Goal: Transaction & Acquisition: Purchase product/service

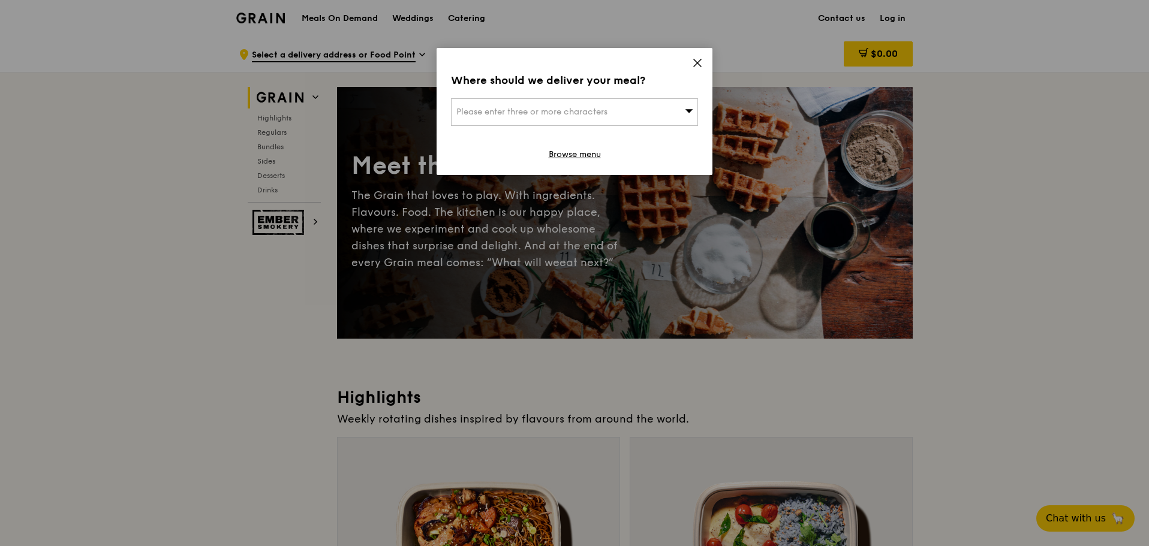
click at [644, 115] on div "Please enter three or more characters" at bounding box center [574, 112] width 247 height 28
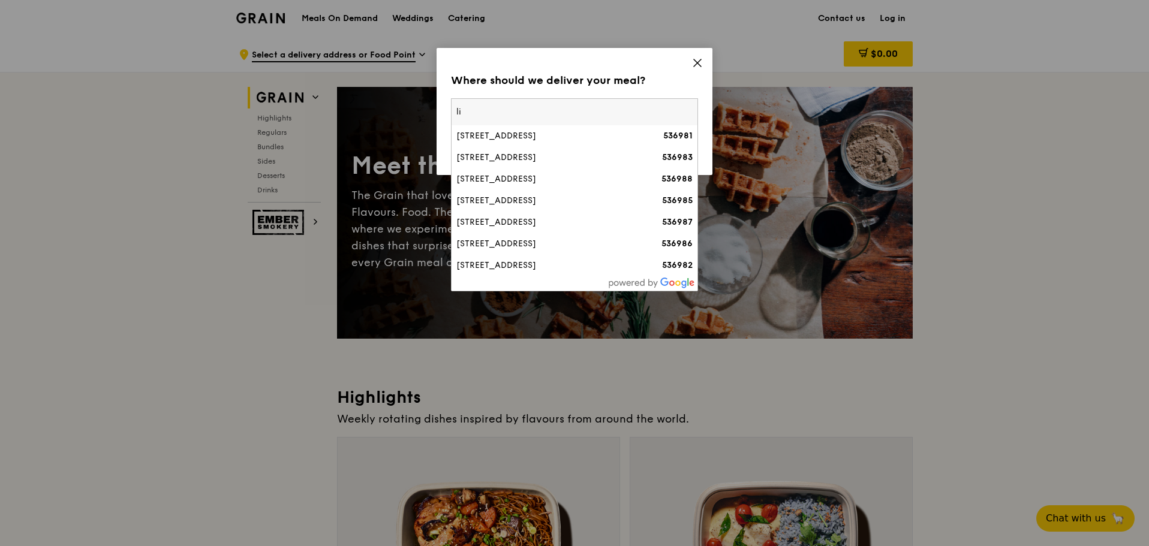
type input "l"
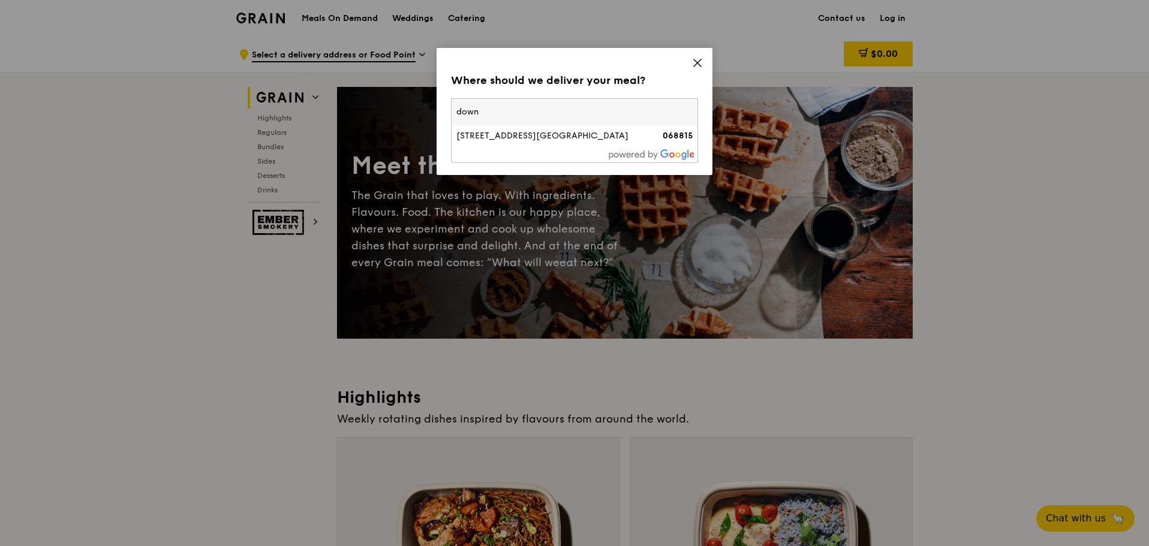
type input "down"
drag, startPoint x: 485, startPoint y: 107, endPoint x: 322, endPoint y: 109, distance: 163.8
click at [322, 109] on div "Where should we deliver your meal? Please enter three or more characters down […" at bounding box center [574, 273] width 1149 height 546
click at [531, 124] on div "Please enter three or more characters" at bounding box center [574, 112] width 247 height 28
type input "d"
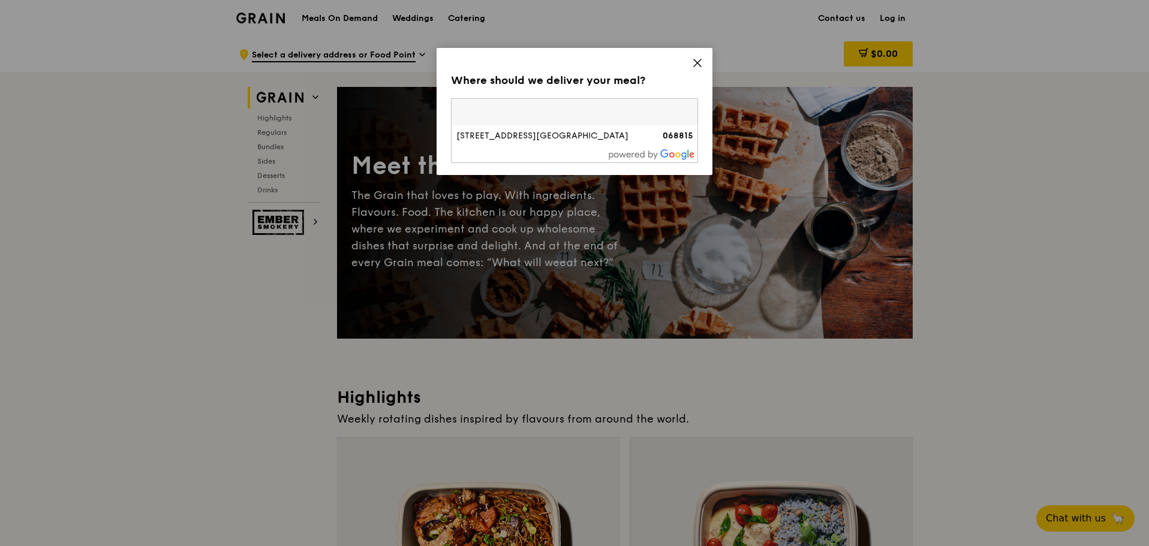
type input "519599"
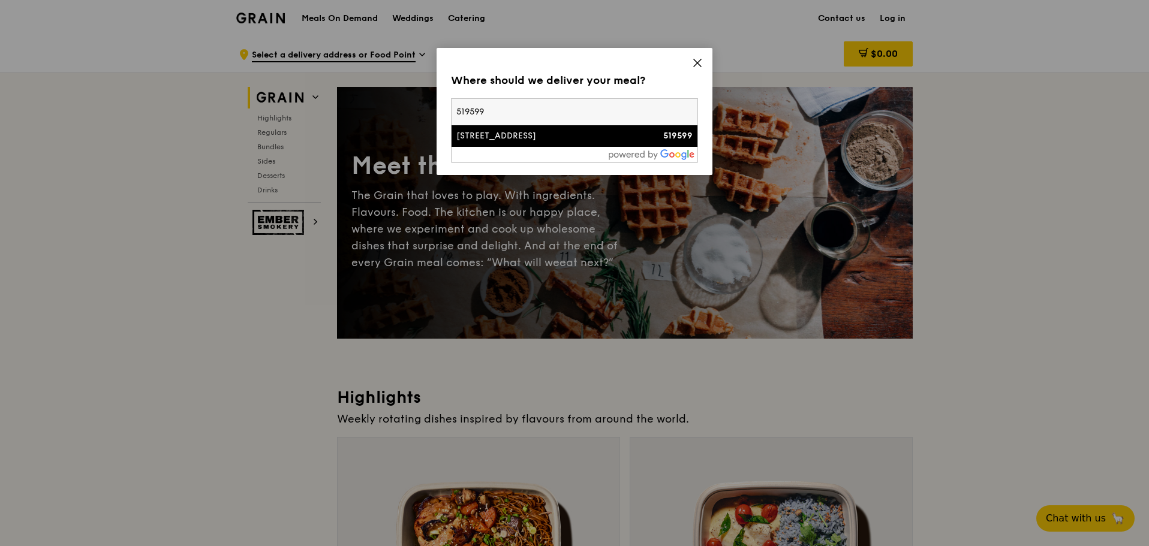
click at [519, 128] on li "[STREET_ADDRESS] 519599" at bounding box center [575, 136] width 246 height 22
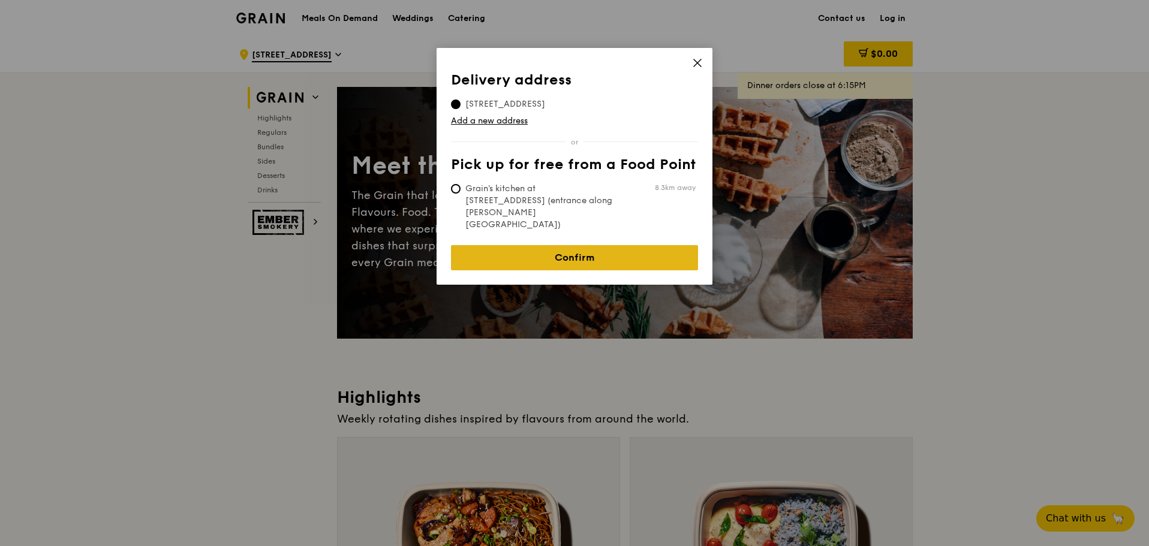
click at [545, 245] on link "Confirm" at bounding box center [574, 257] width 247 height 25
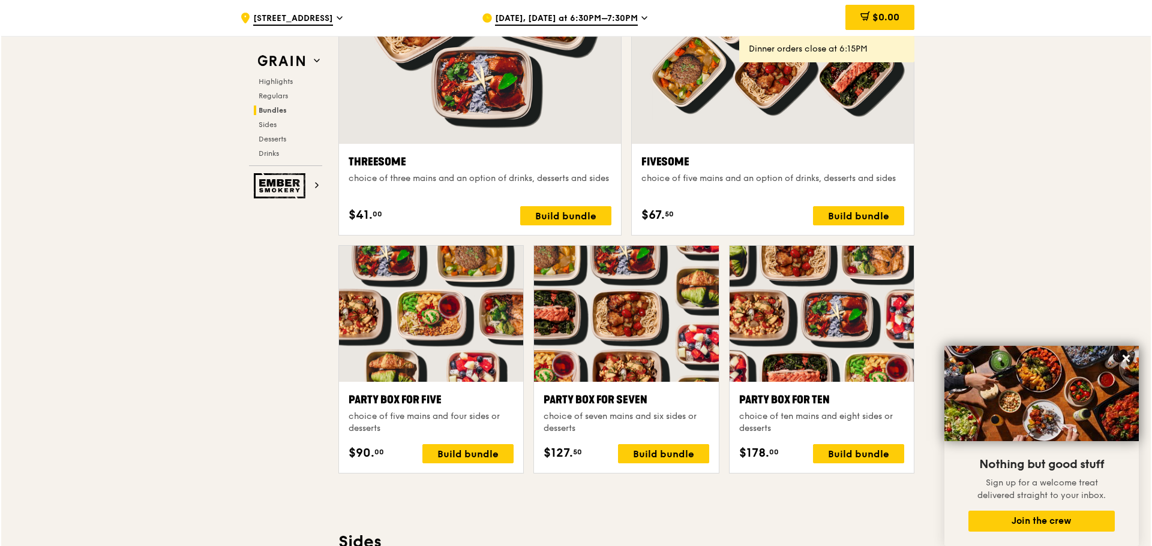
scroll to position [2200, 0]
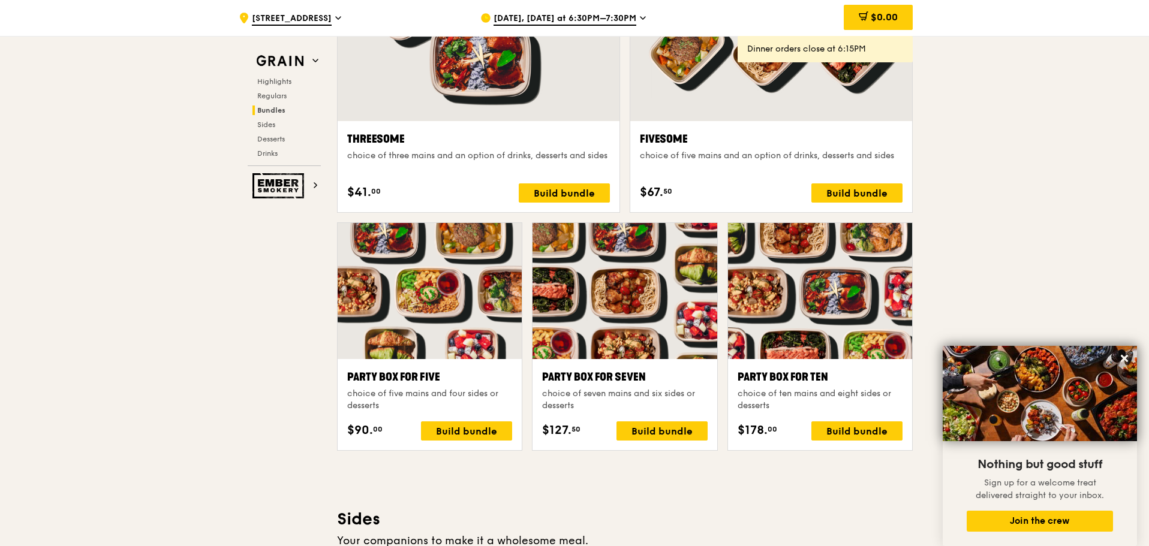
click at [410, 334] on div at bounding box center [430, 291] width 184 height 136
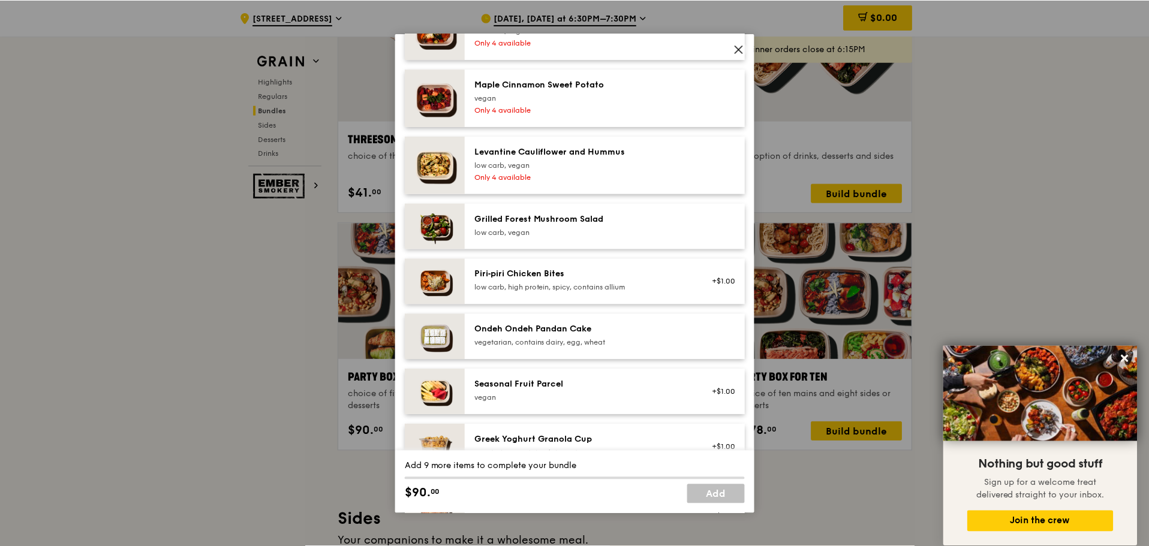
scroll to position [1000, 0]
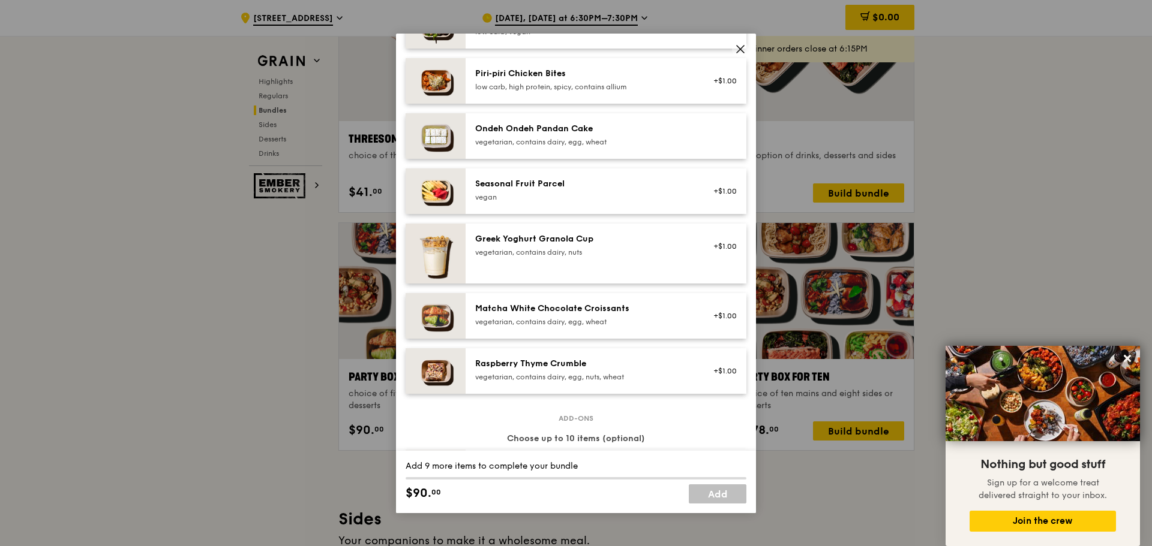
click at [304, 405] on div "Party Box for Five choice of five mains and four sides or desserts Mains Choose…" at bounding box center [576, 273] width 1152 height 546
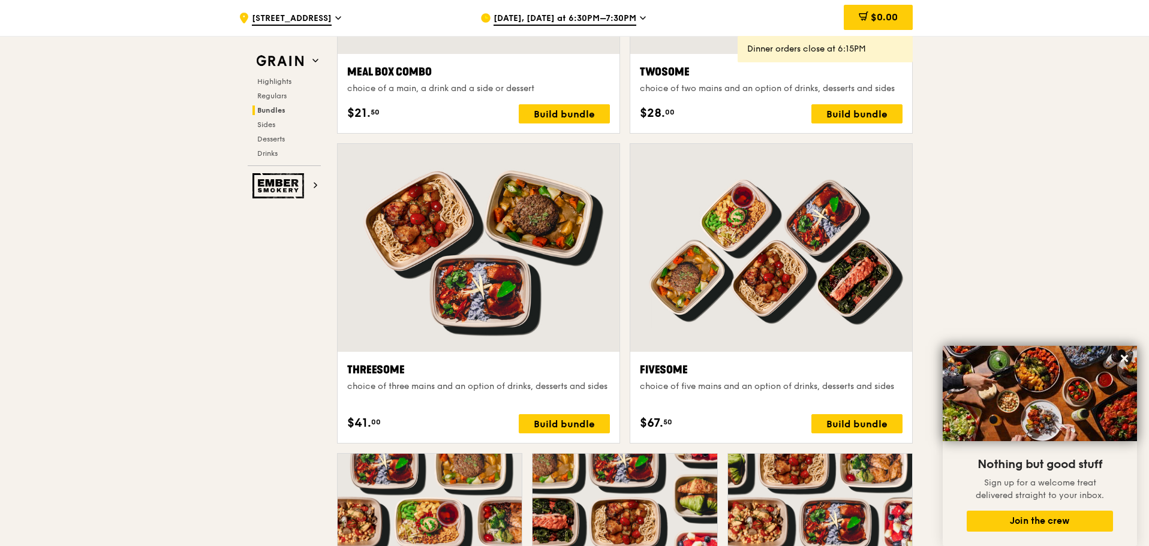
scroll to position [1999, 0]
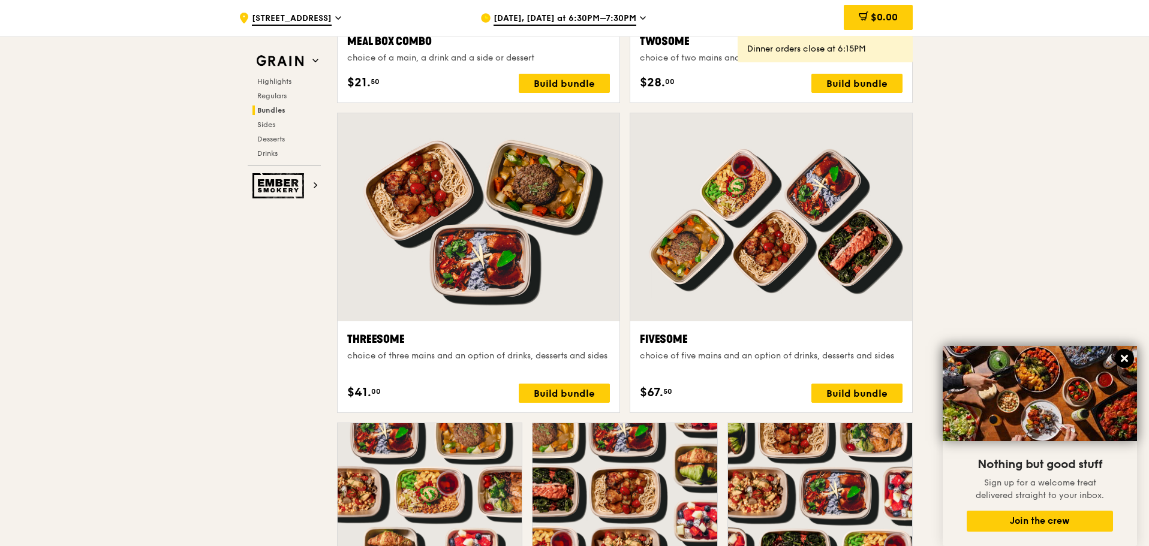
click at [1125, 362] on icon at bounding box center [1124, 358] width 11 height 11
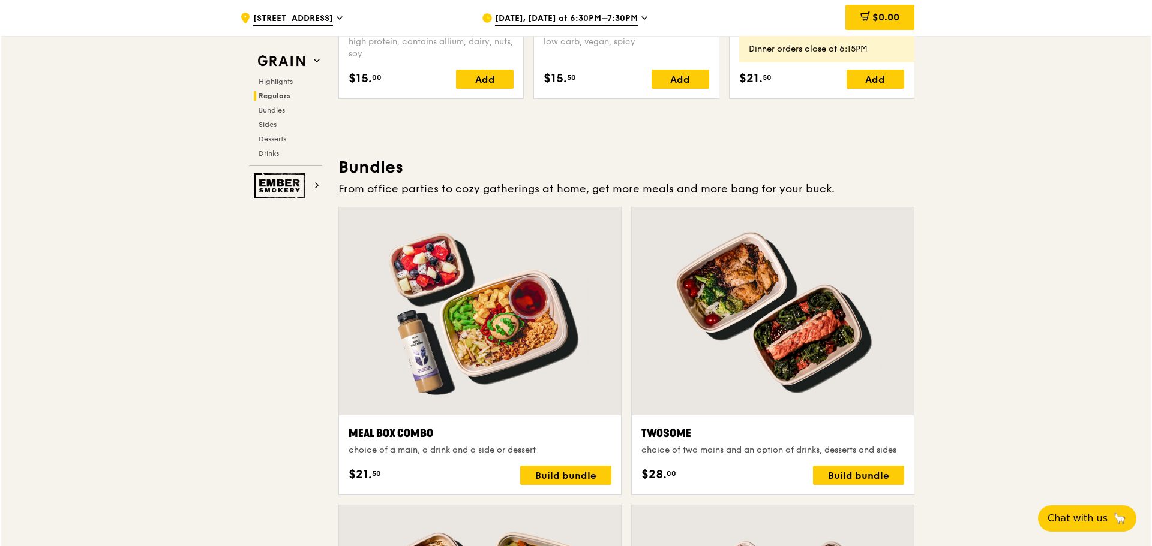
scroll to position [1600, 0]
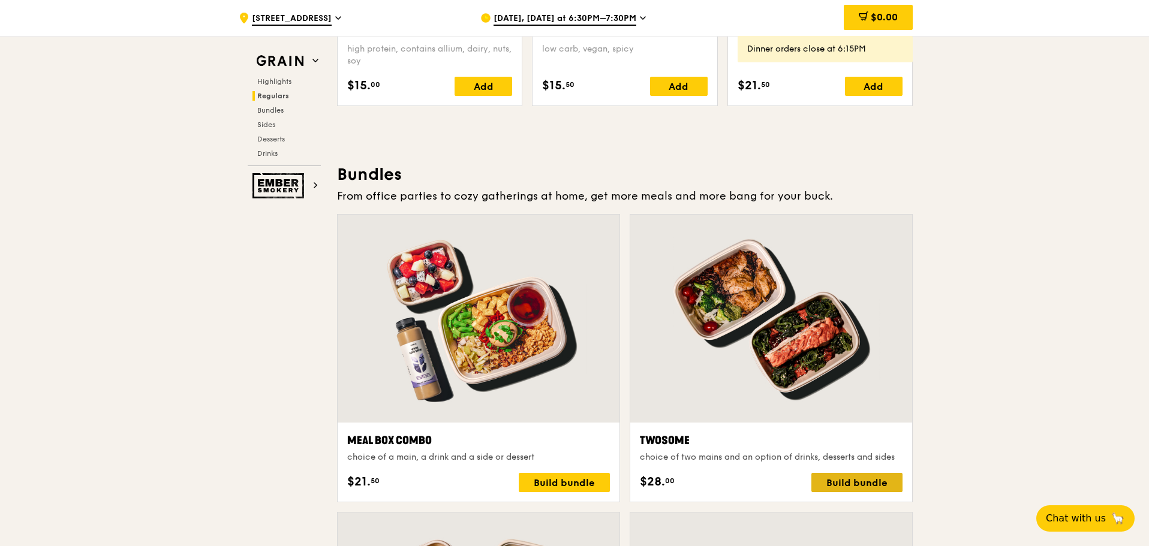
click at [849, 474] on div "Build bundle" at bounding box center [857, 482] width 91 height 19
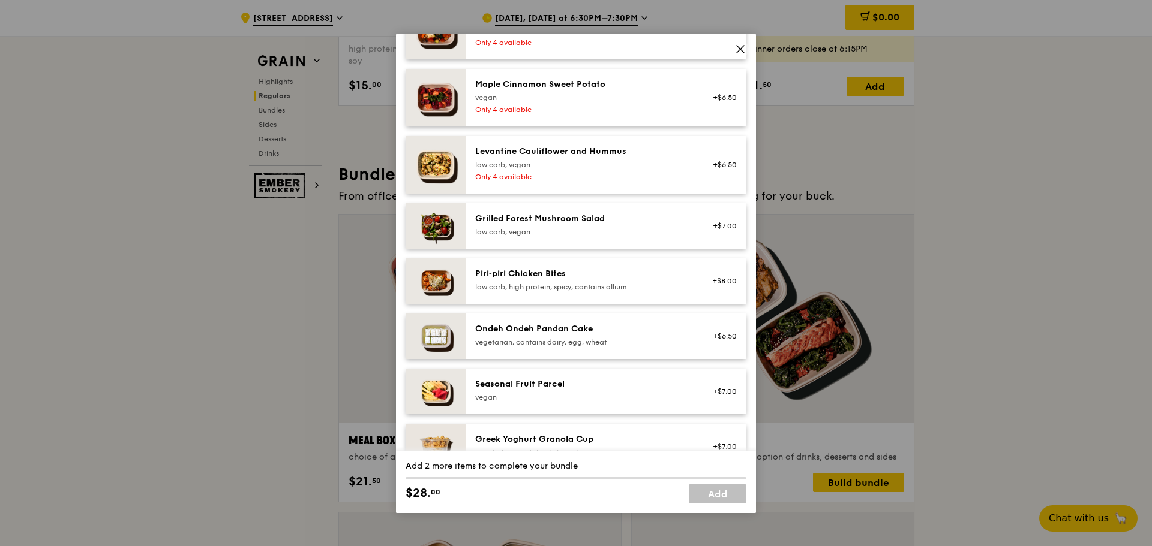
scroll to position [0, 0]
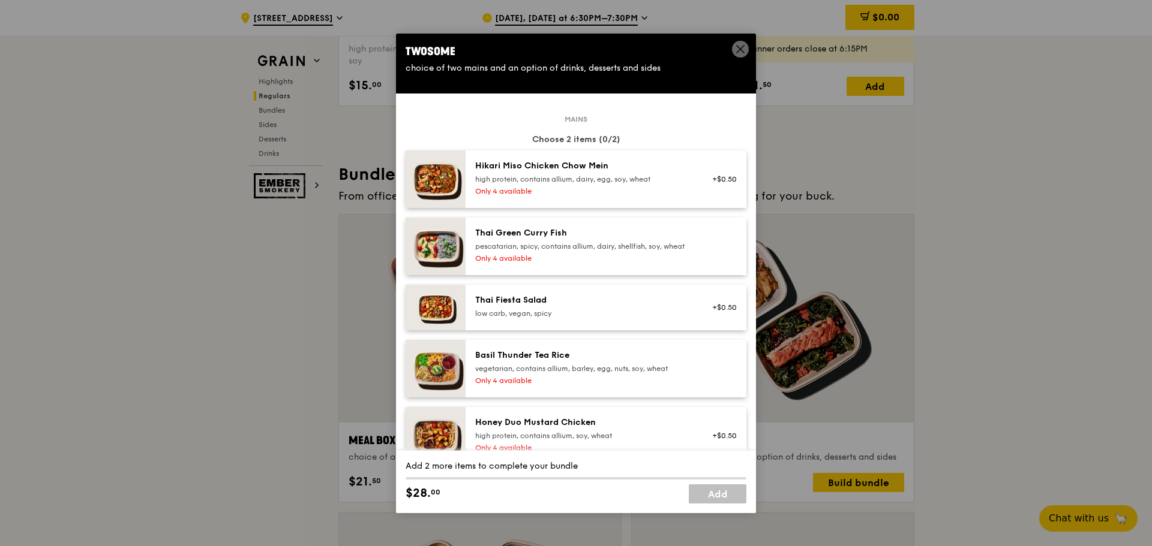
click at [710, 195] on div "+$0.50" at bounding box center [721, 179] width 46 height 38
click at [713, 194] on div "+$0.50 Remove" at bounding box center [721, 179] width 46 height 38
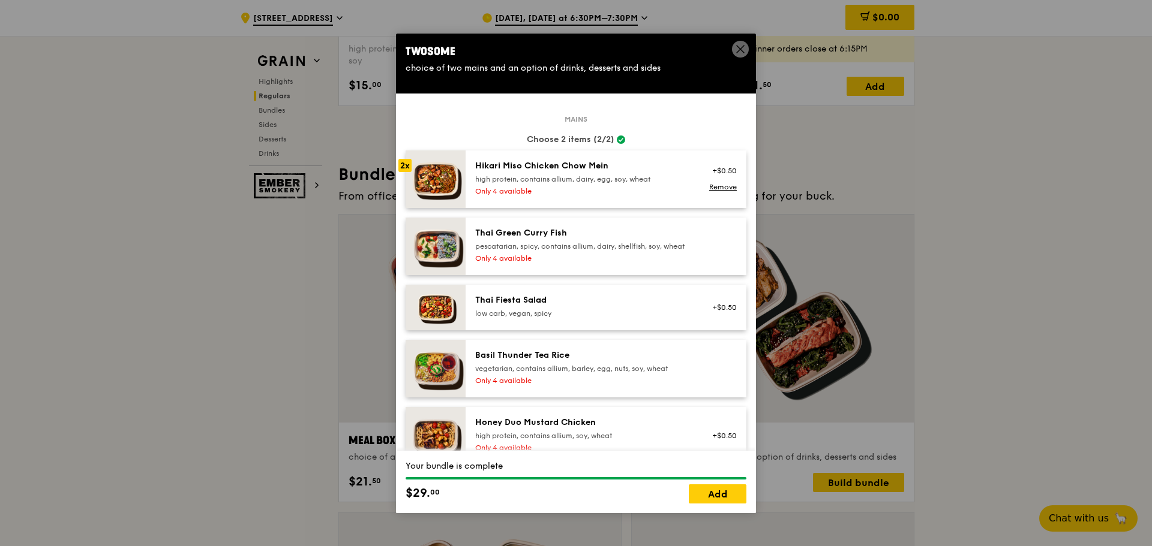
click at [742, 50] on icon at bounding box center [740, 49] width 7 height 7
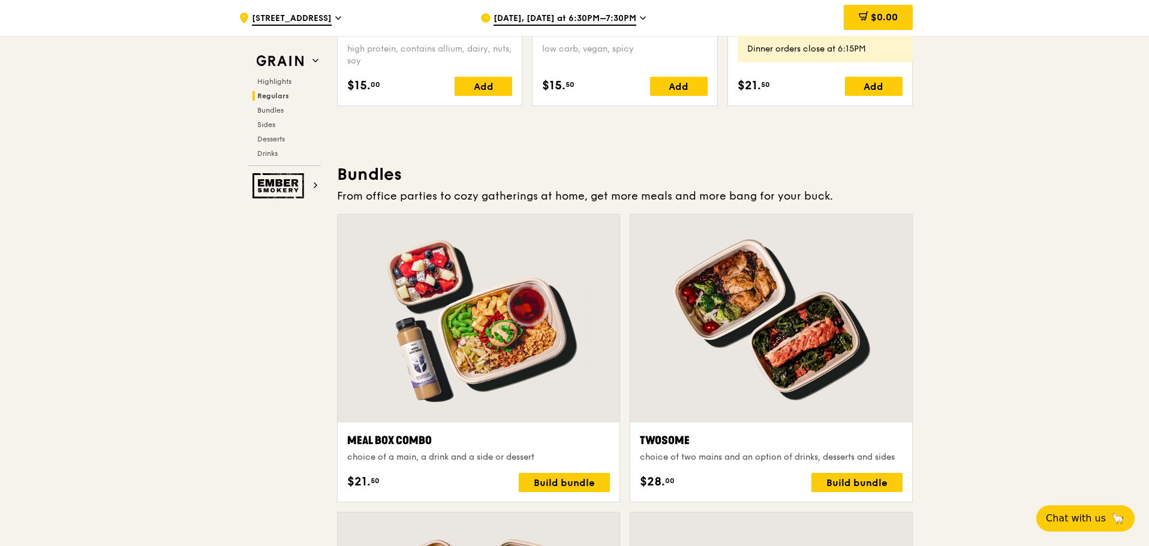
click at [533, 281] on div at bounding box center [479, 319] width 282 height 208
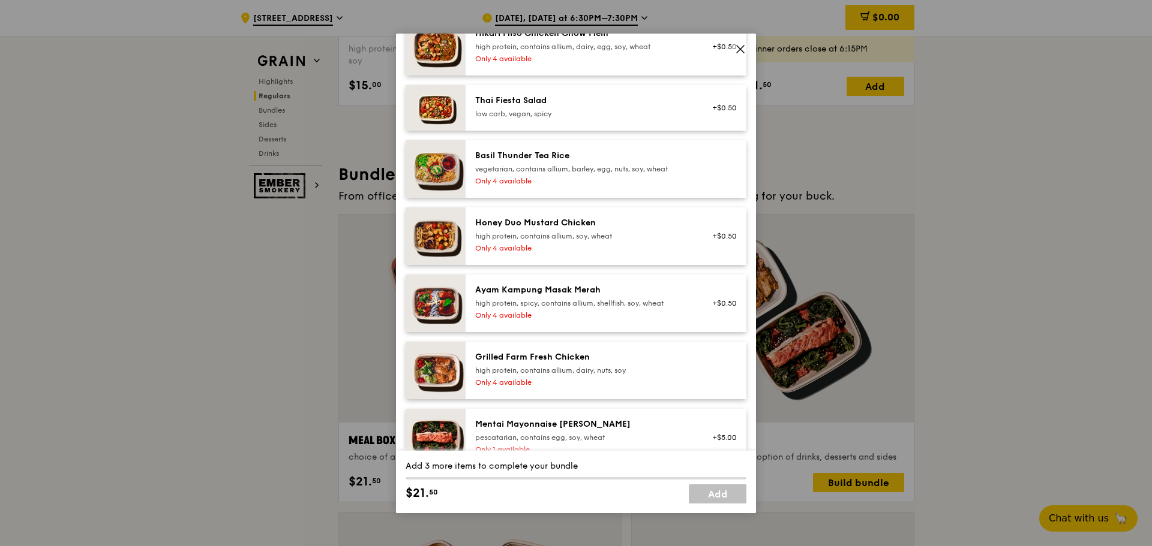
scroll to position [400, 0]
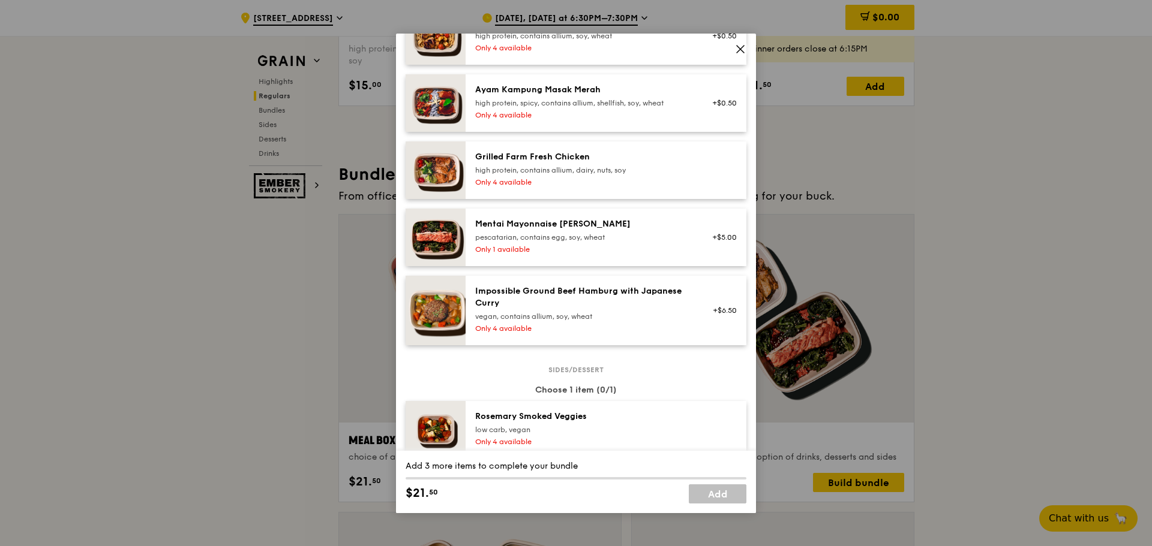
click at [595, 187] on div "Only 4 available" at bounding box center [582, 183] width 215 height 10
click at [569, 173] on div "Grilled Farm Fresh Chicken high protein, contains allium, dairy, nuts, soy" at bounding box center [582, 163] width 215 height 24
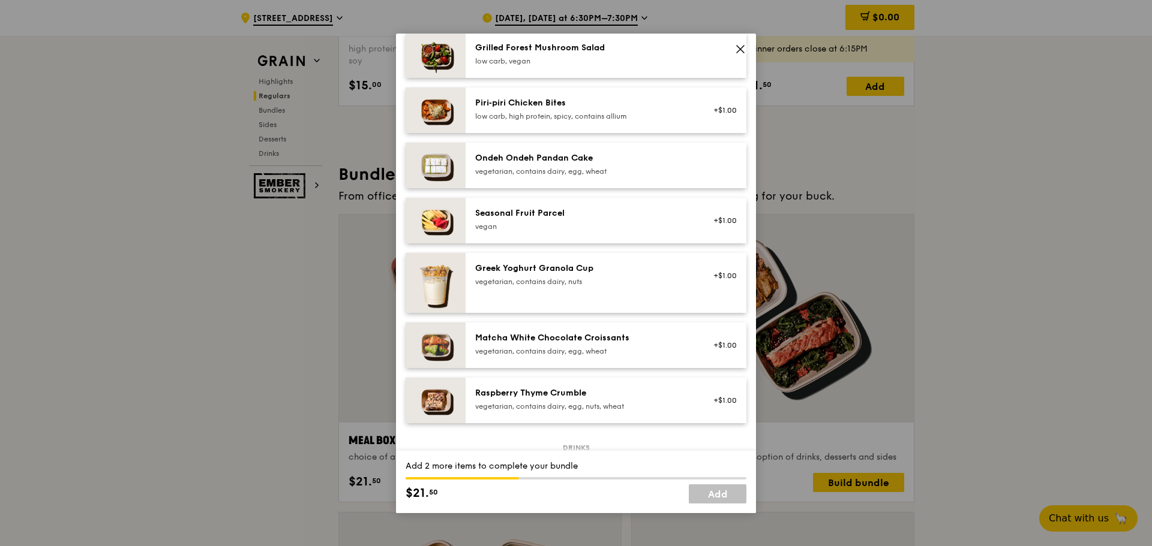
scroll to position [1000, 0]
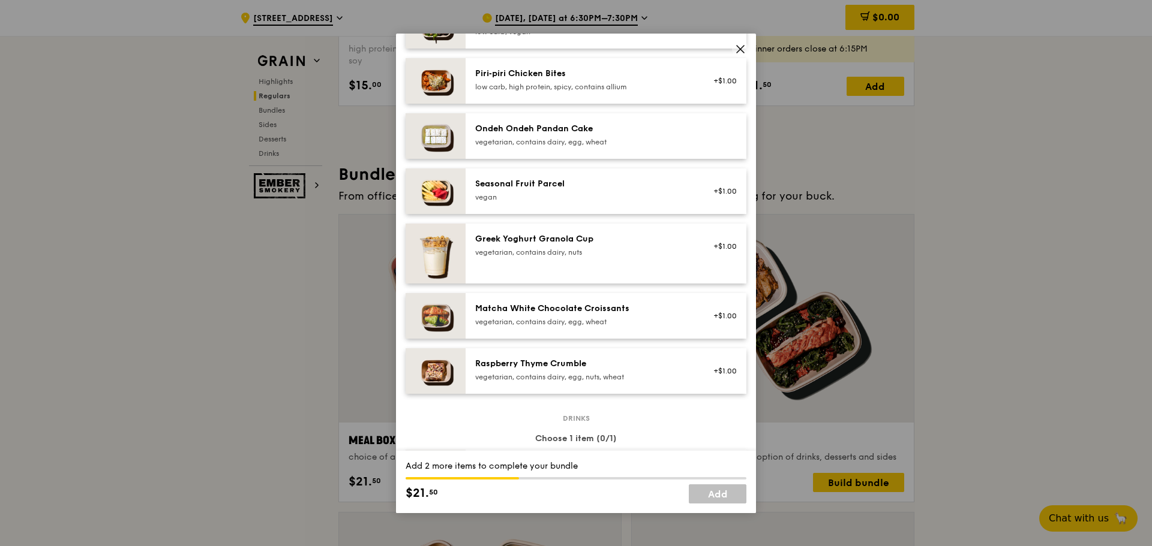
click at [624, 186] on div "Seasonal Fruit Parcel [GEOGRAPHIC_DATA] +$1.00" at bounding box center [606, 192] width 281 height 46
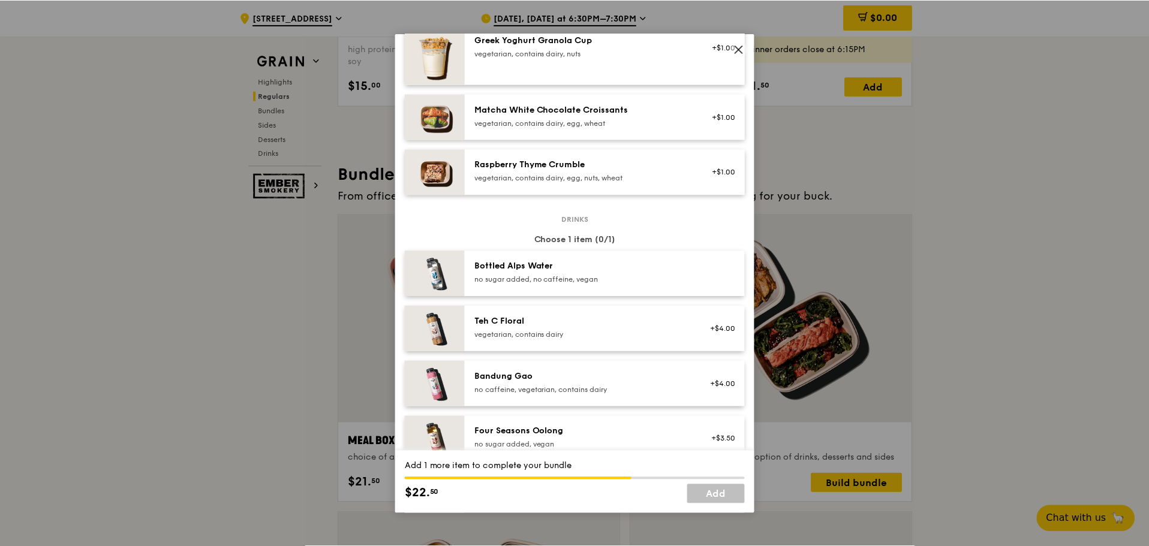
scroll to position [1400, 0]
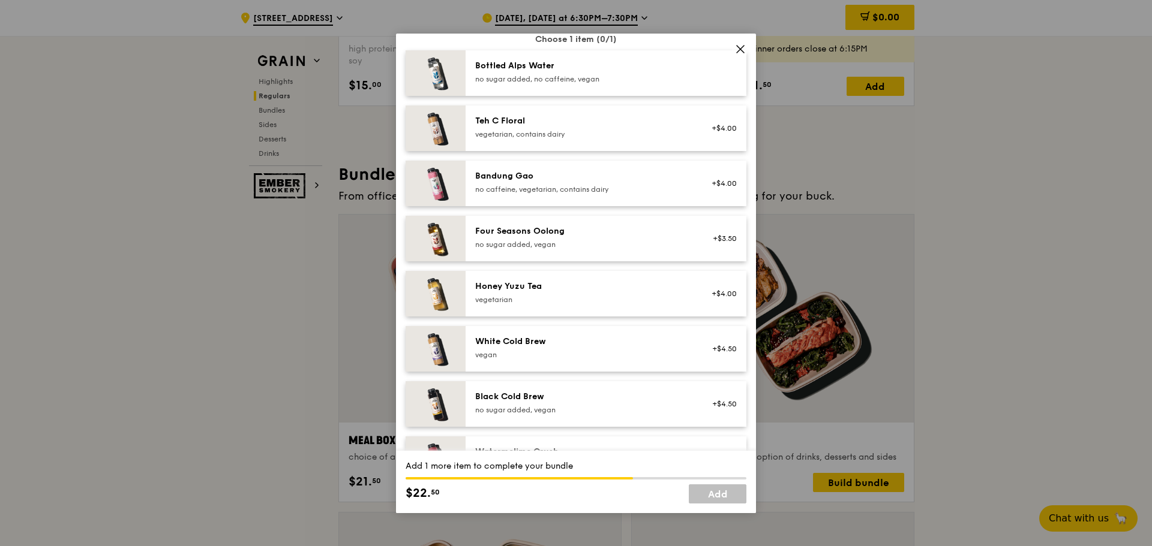
click at [637, 139] on div "vegetarian, contains dairy" at bounding box center [582, 135] width 215 height 10
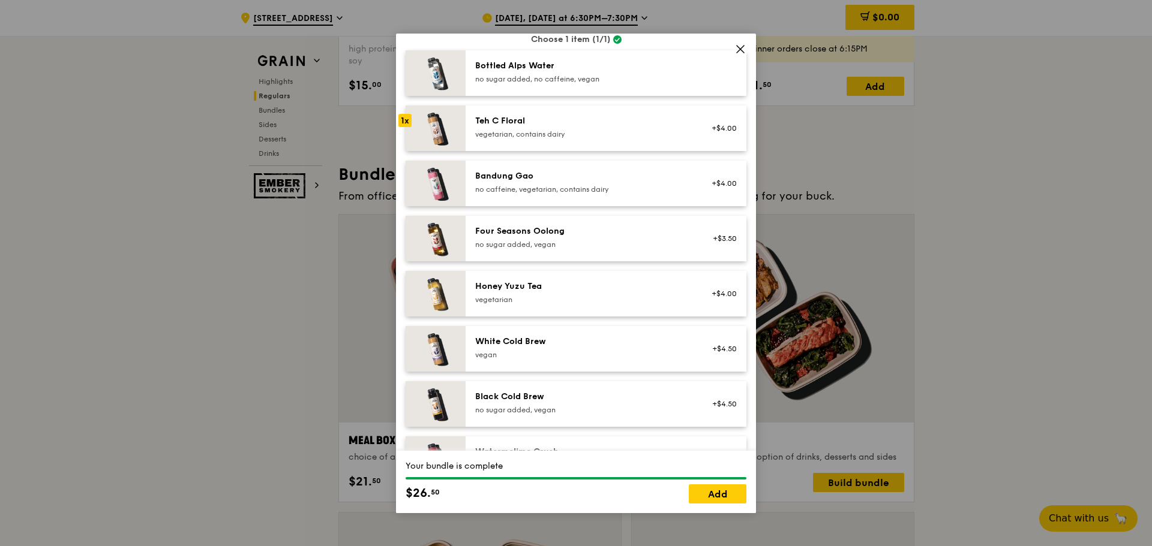
click at [741, 52] on icon at bounding box center [740, 49] width 11 height 11
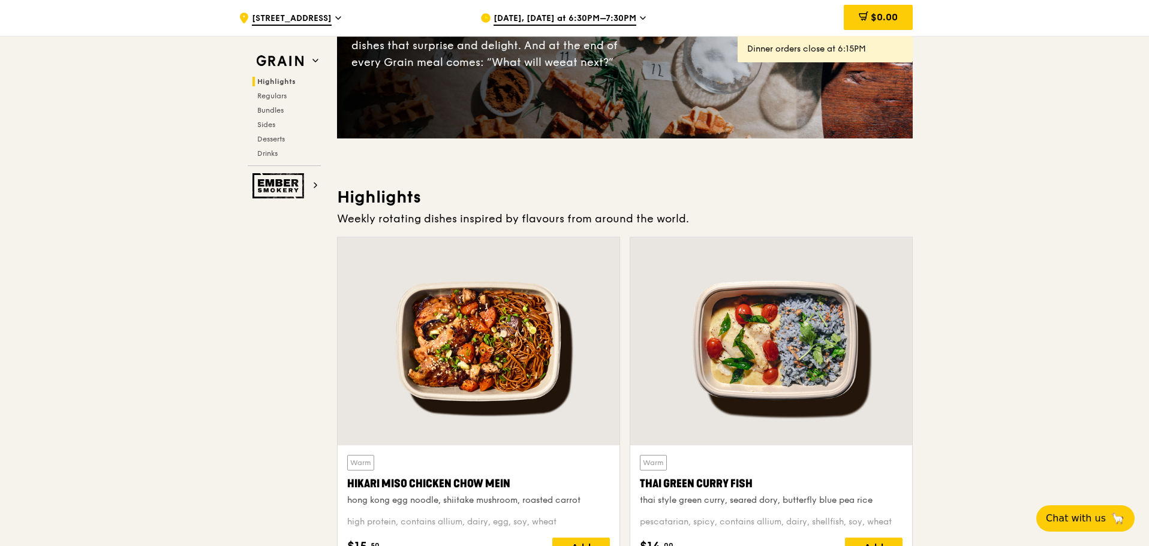
scroll to position [0, 0]
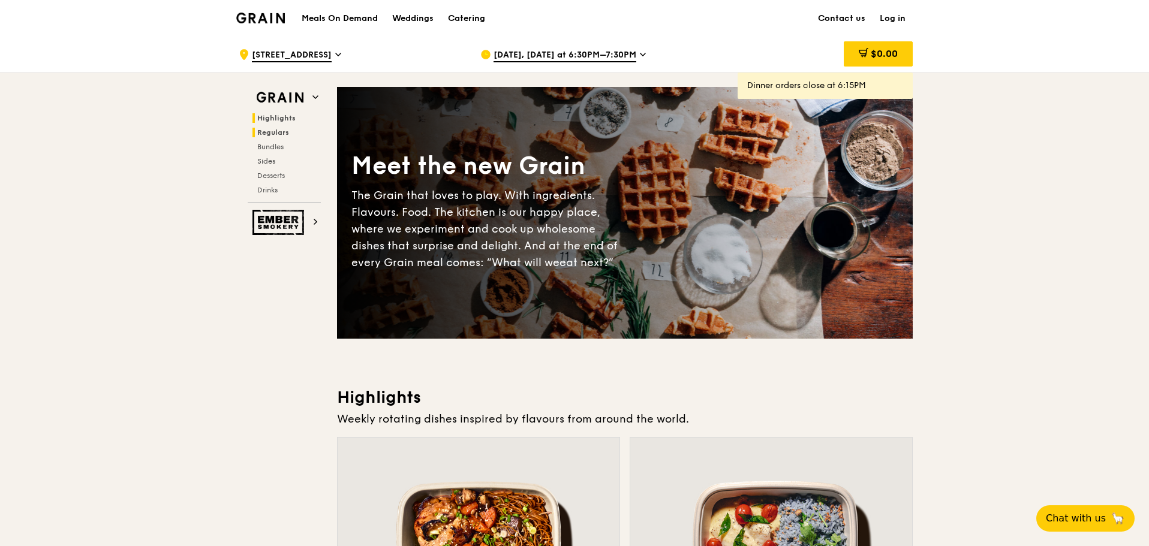
click at [269, 130] on span "Regulars" at bounding box center [273, 132] width 32 height 8
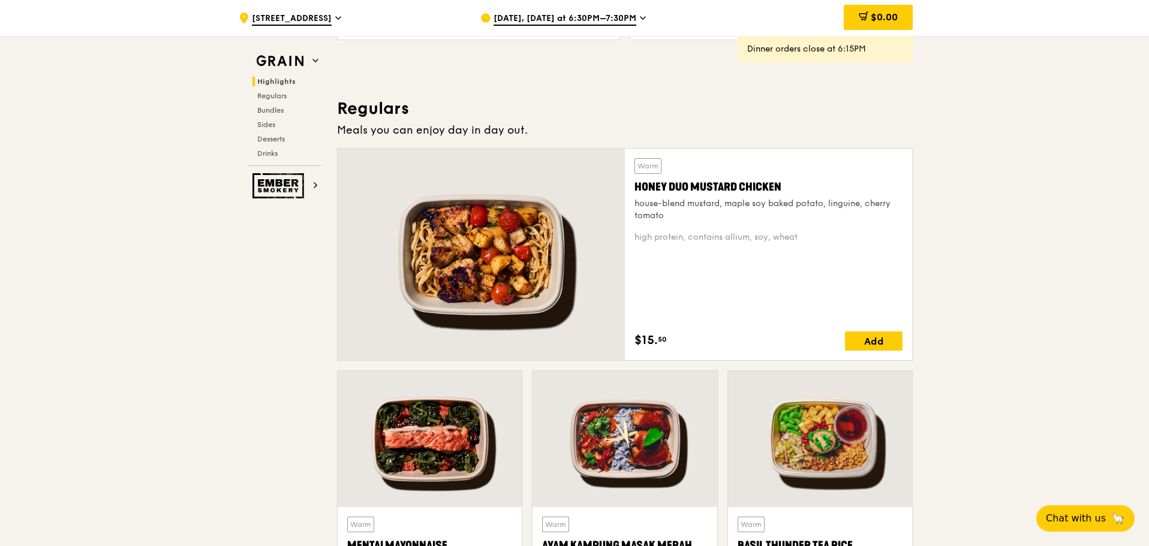
scroll to position [777, 0]
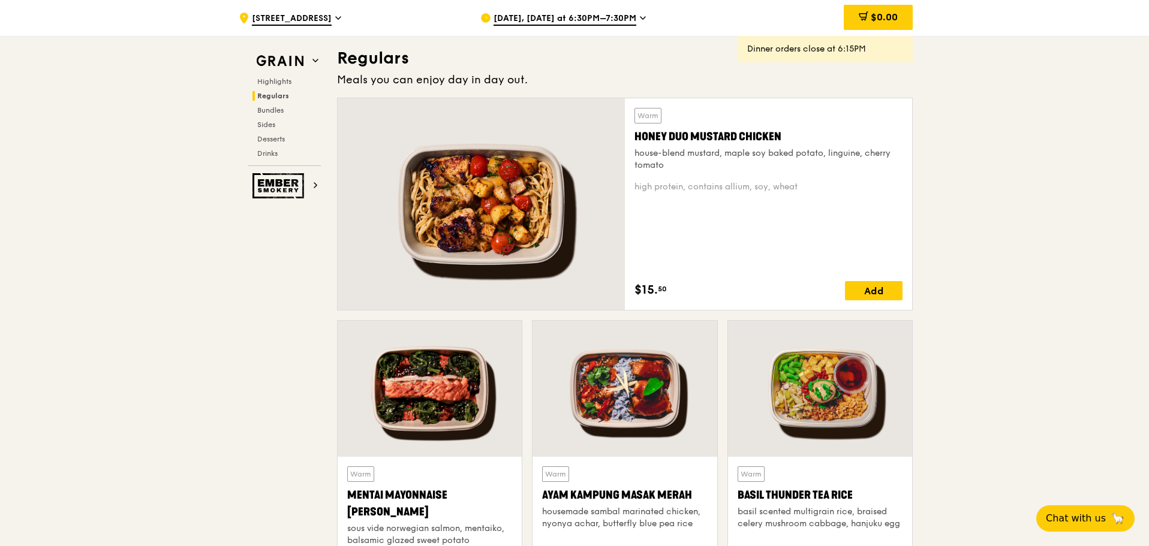
click at [630, 13] on span "[DATE], [DATE] at 6:30PM–7:30PM" at bounding box center [565, 19] width 143 height 13
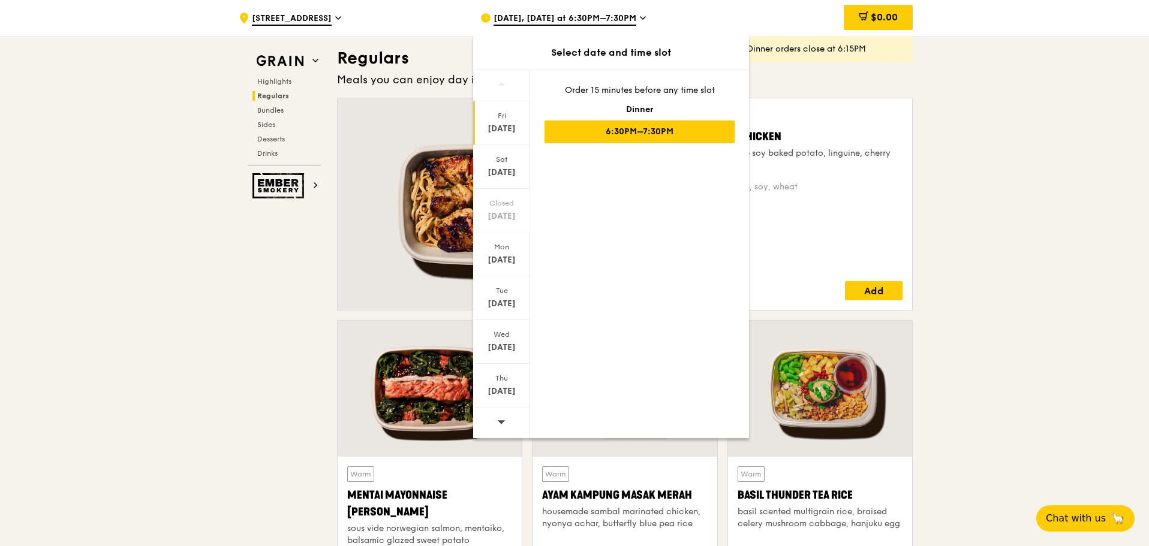
click at [506, 424] on icon at bounding box center [501, 422] width 8 height 9
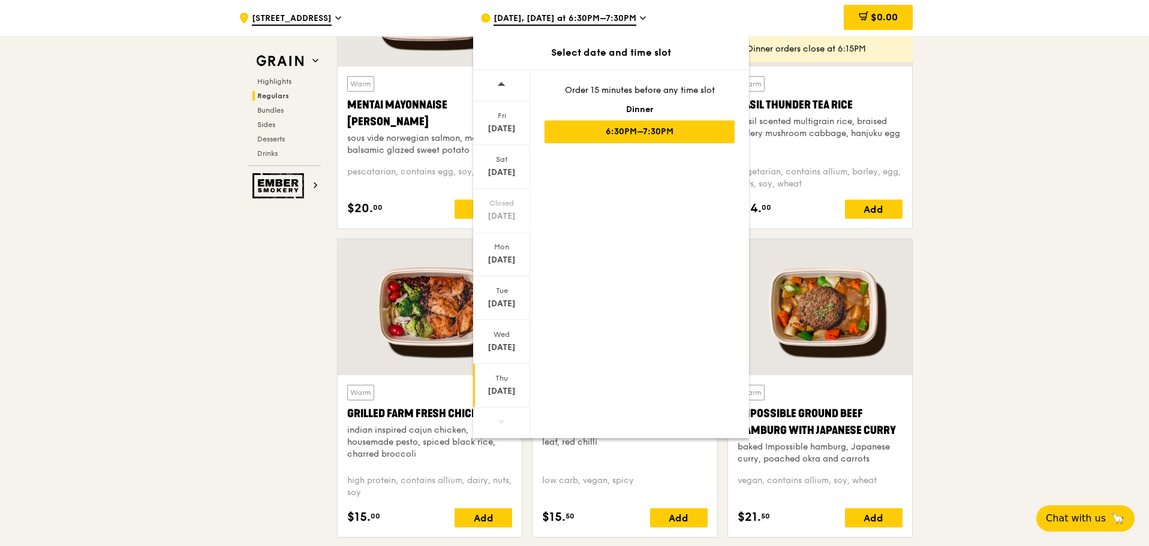
scroll to position [1178, 0]
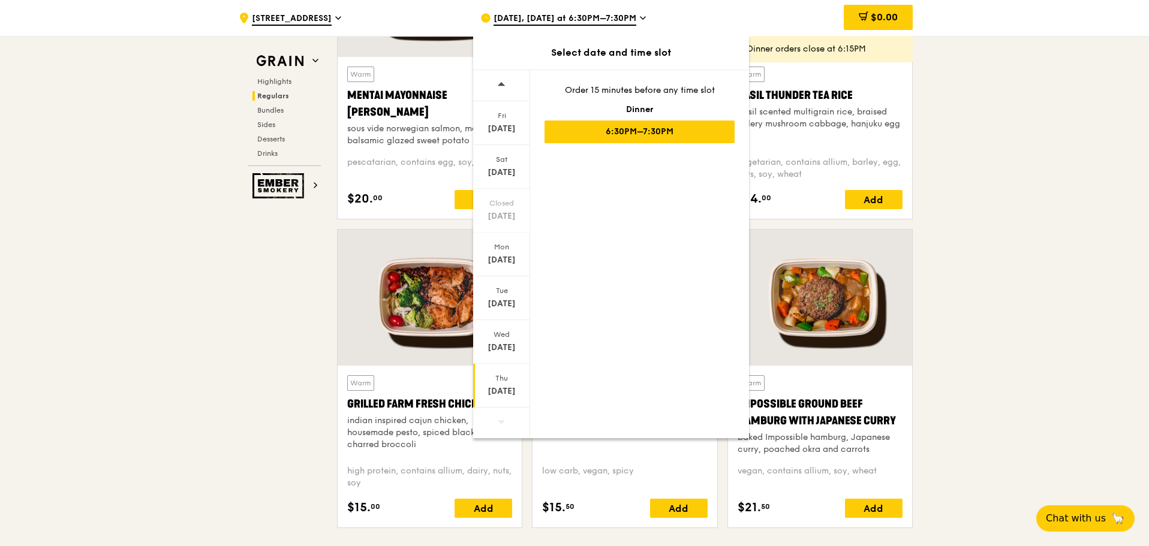
click at [508, 390] on div "[DATE]" at bounding box center [501, 392] width 53 height 12
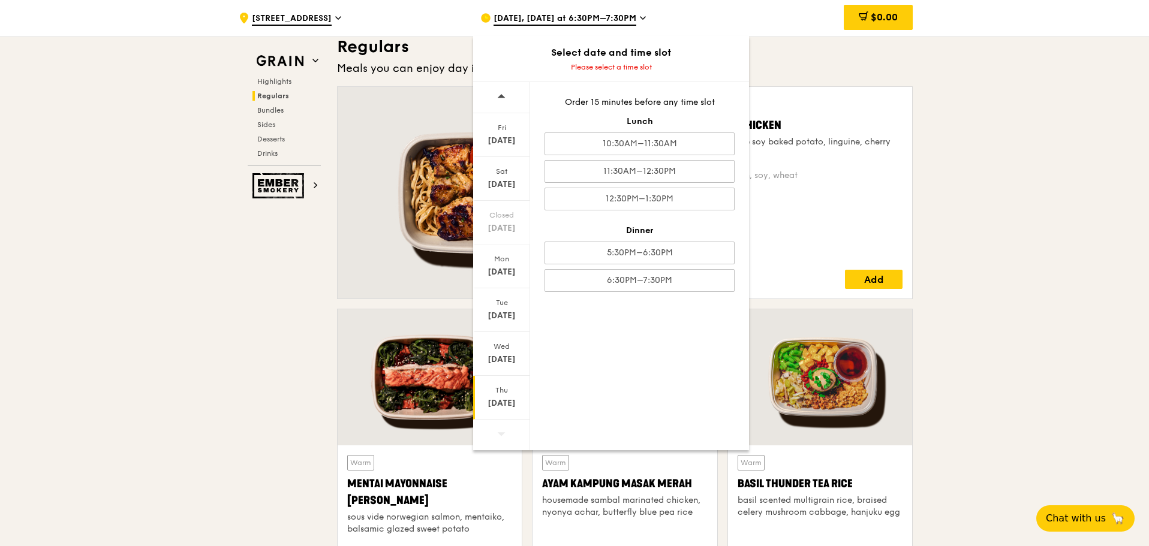
scroll to position [777, 0]
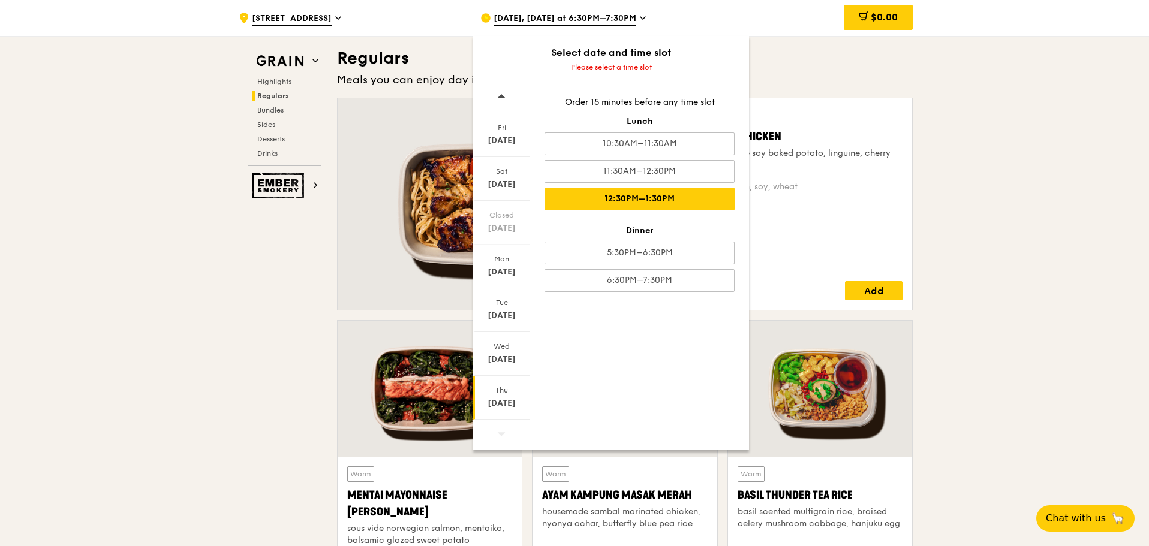
click at [666, 195] on div "12:30PM–1:30PM" at bounding box center [640, 199] width 190 height 23
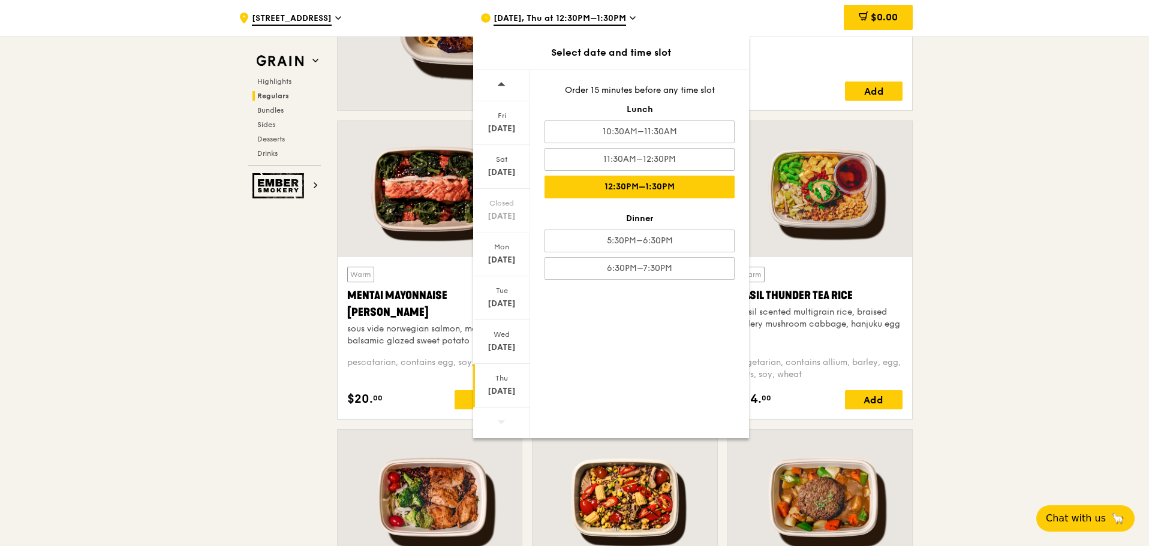
scroll to position [789, 0]
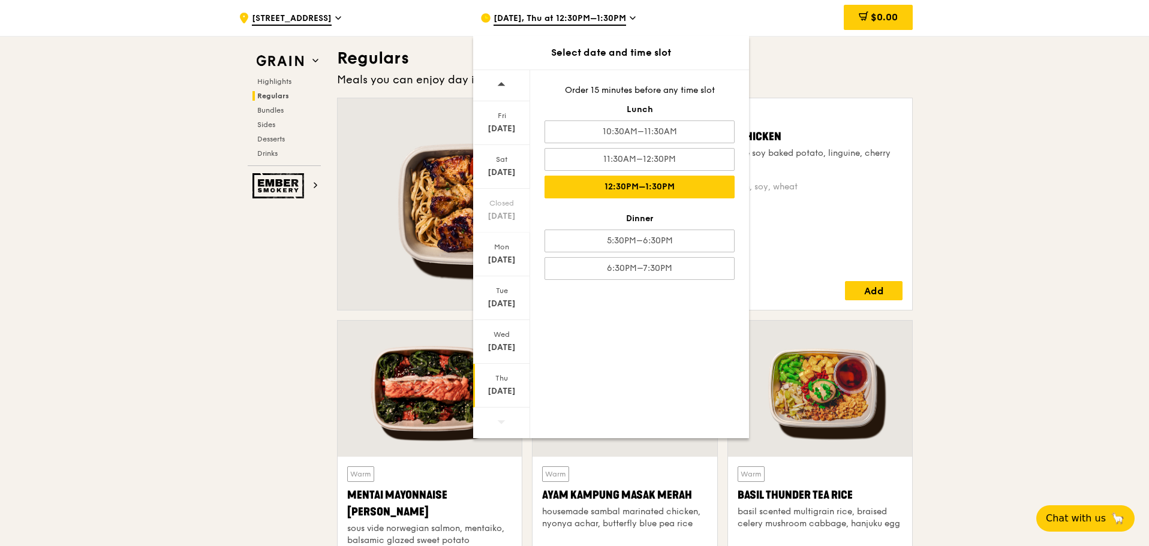
click at [701, 194] on div "12:30PM–1:30PM" at bounding box center [640, 187] width 190 height 23
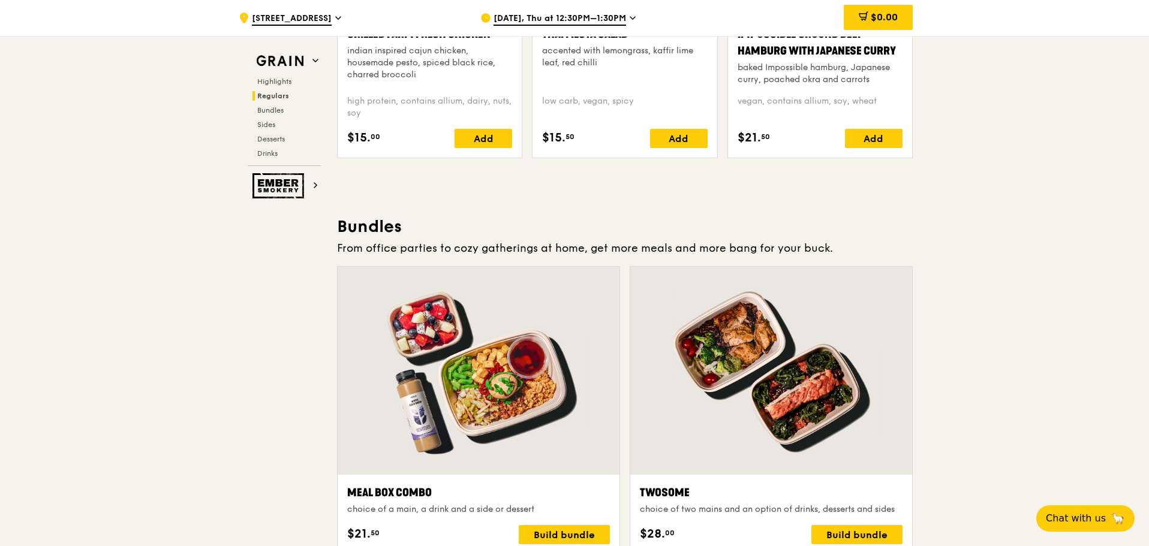
scroll to position [1589, 0]
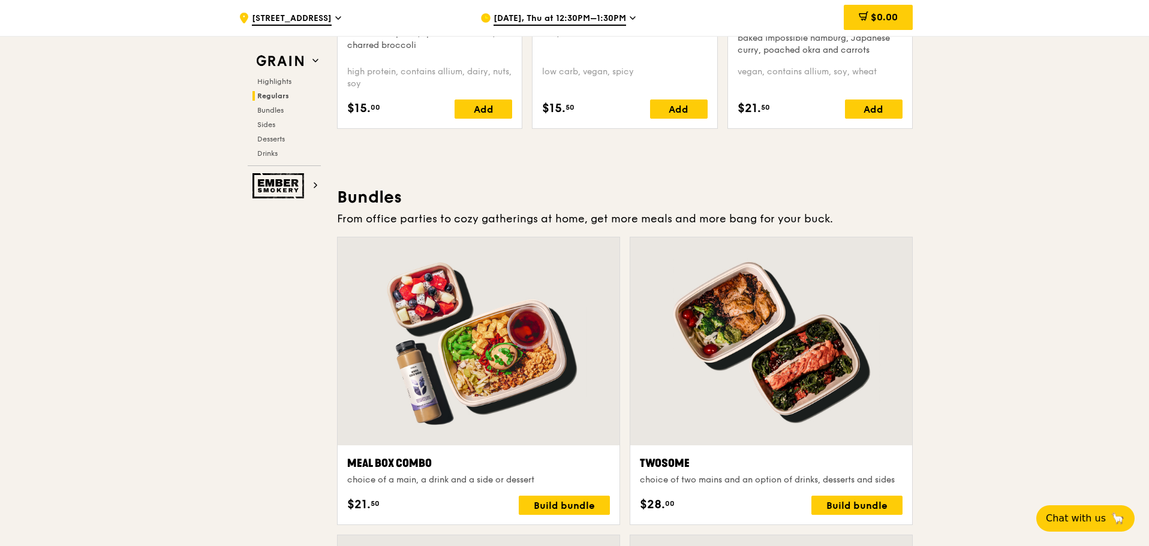
click at [524, 477] on div "choice of a main, a drink and a side or dessert" at bounding box center [478, 481] width 263 height 12
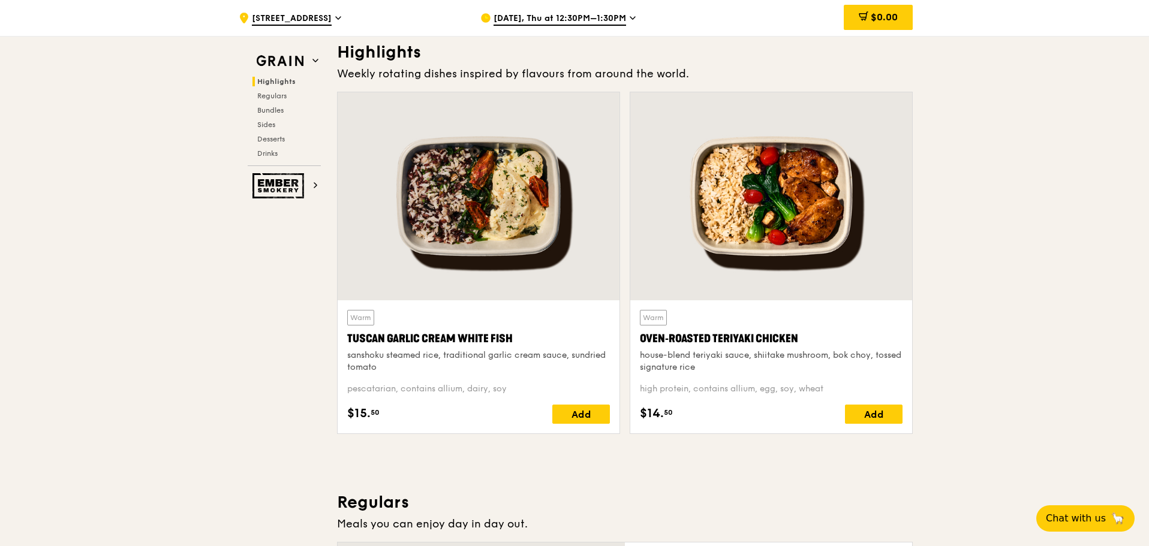
scroll to position [190, 0]
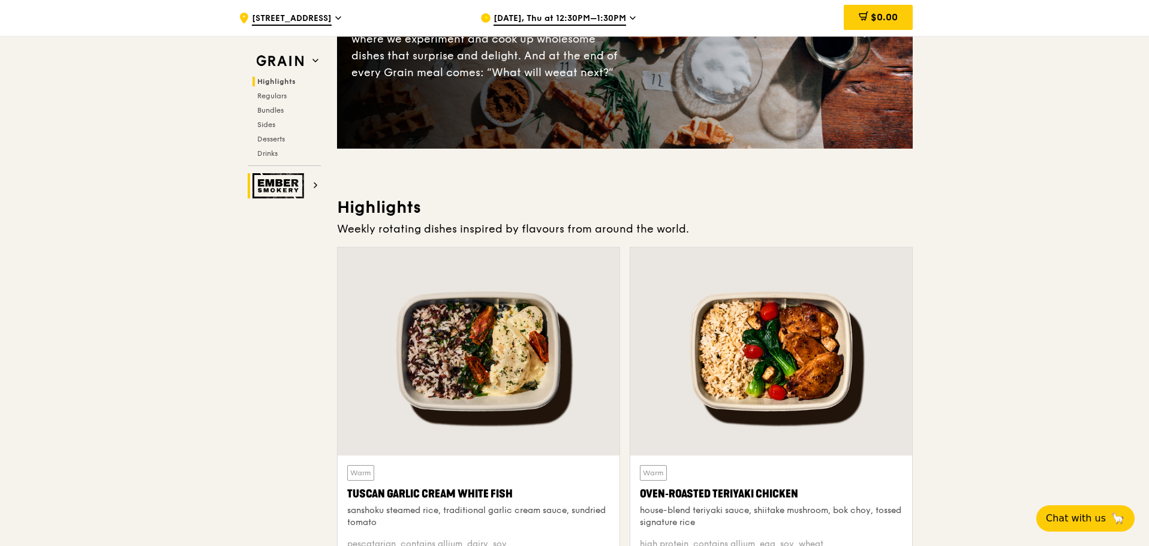
click at [297, 184] on img at bounding box center [280, 185] width 55 height 25
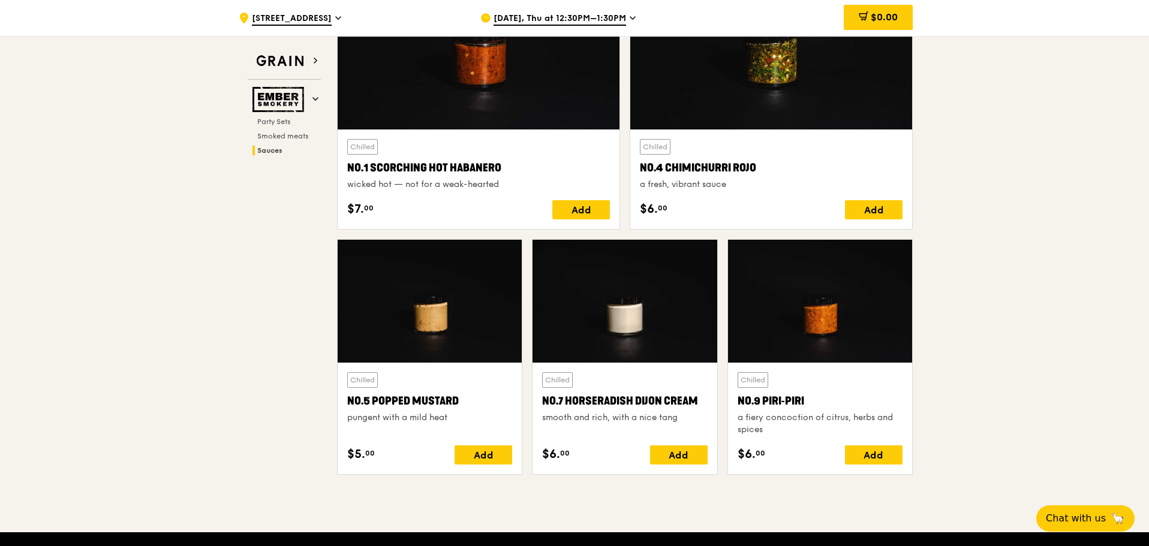
scroll to position [1238, 0]
